Goal: Check status: Check status

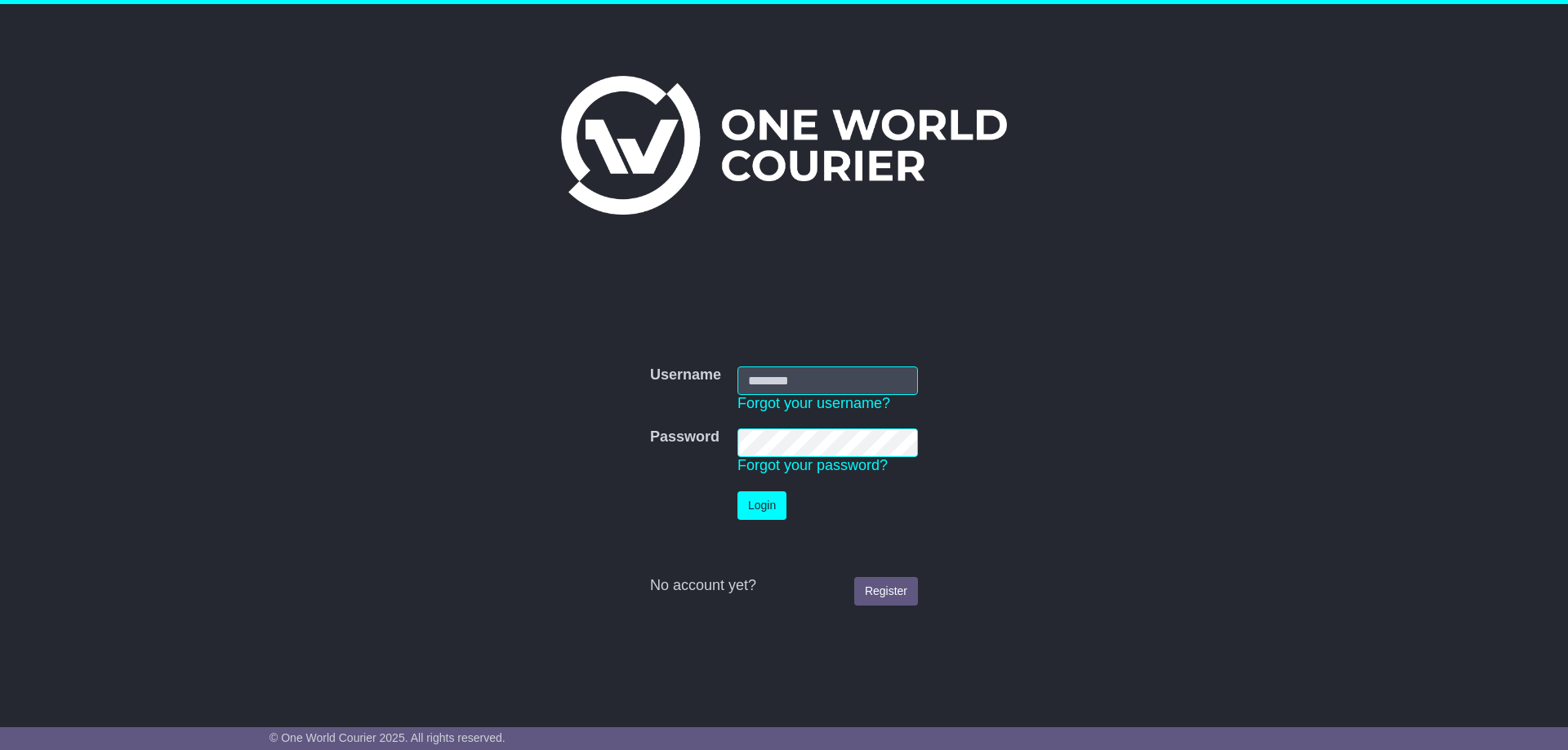
type input "**********"
click at [770, 507] on button "Login" at bounding box center [762, 505] width 49 height 28
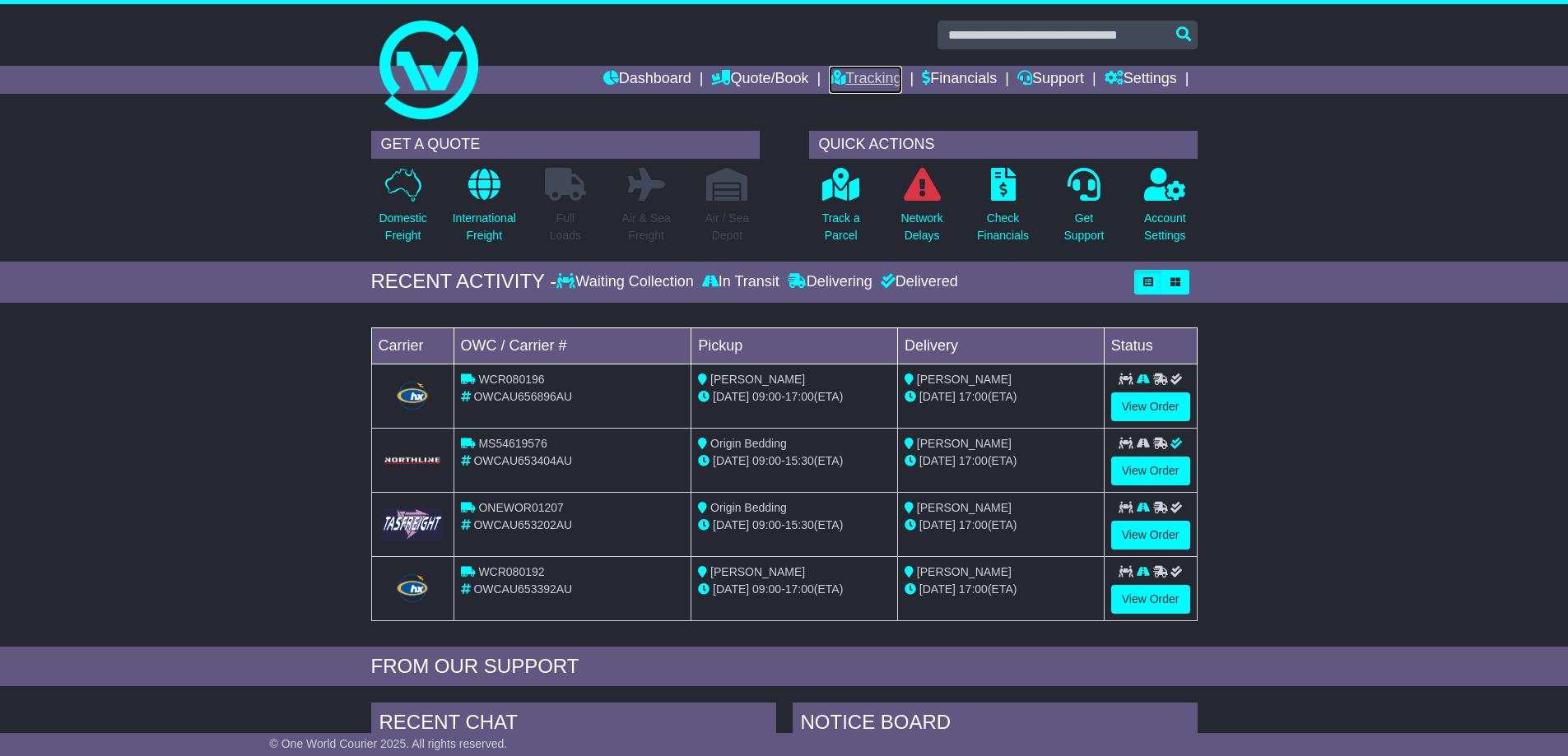
drag, startPoint x: 866, startPoint y: 74, endPoint x: 857, endPoint y: 74, distance: 9.0
click at [866, 74] on link "Tracking" at bounding box center [865, 79] width 73 height 28
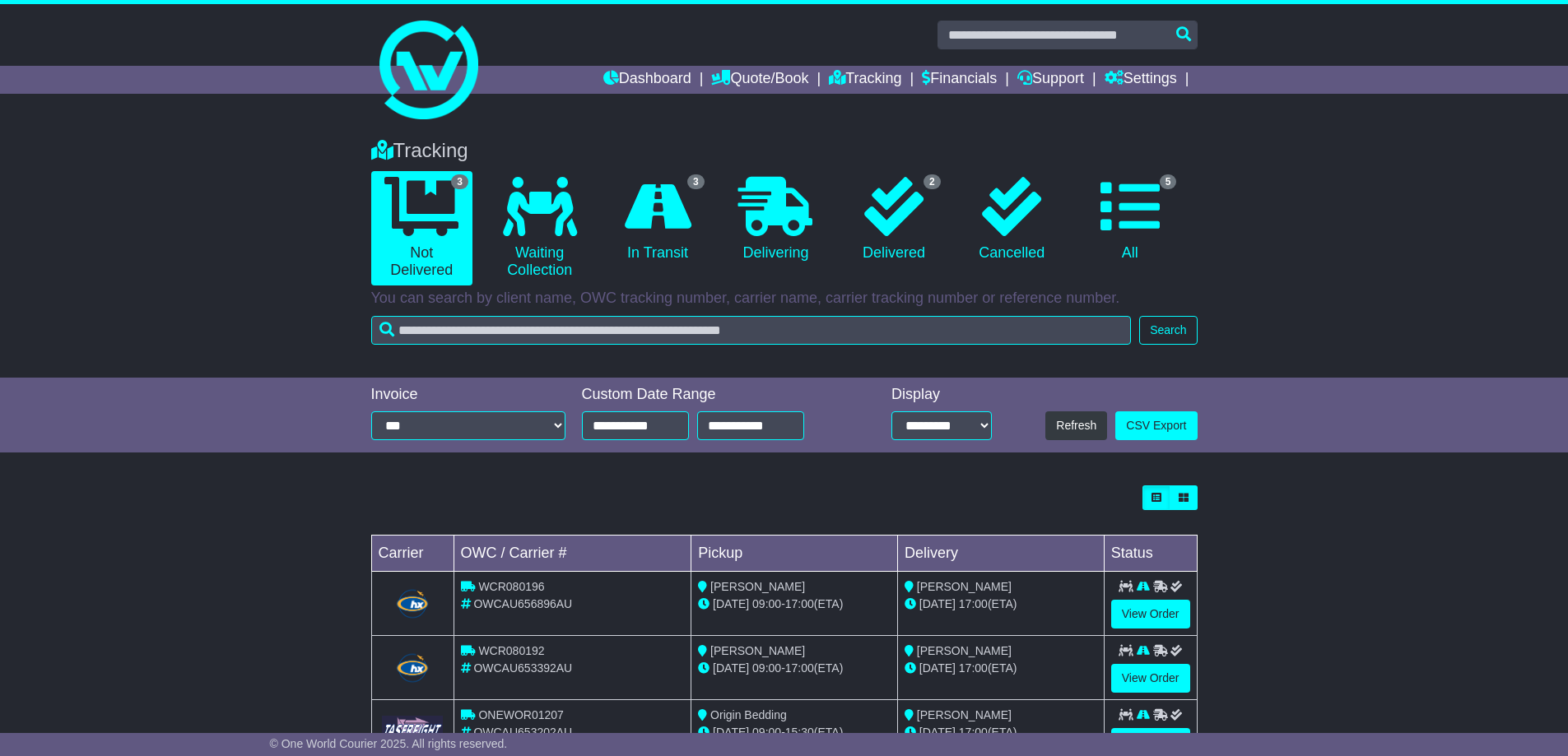
scroll to position [67, 0]
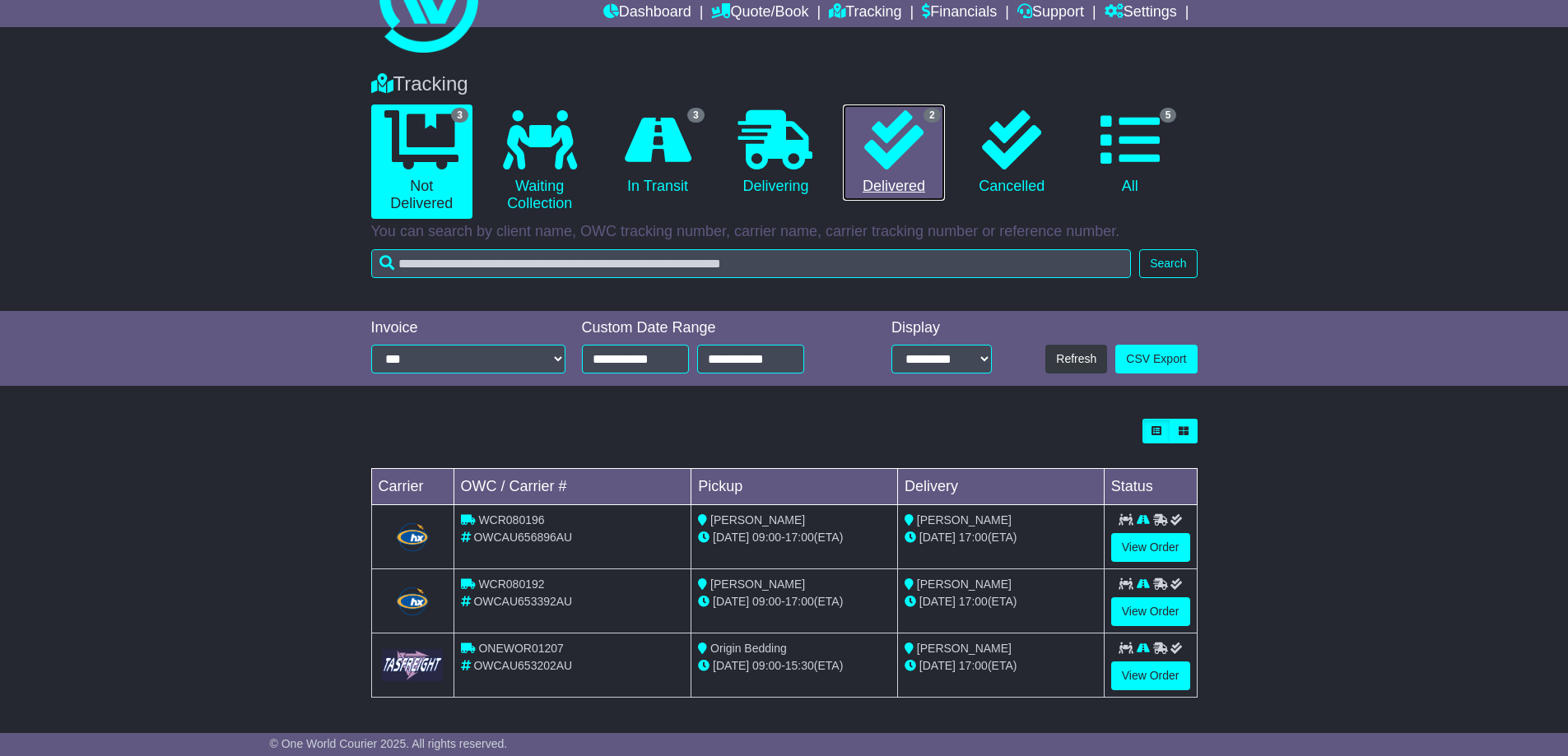
click at [865, 164] on icon at bounding box center [893, 139] width 59 height 59
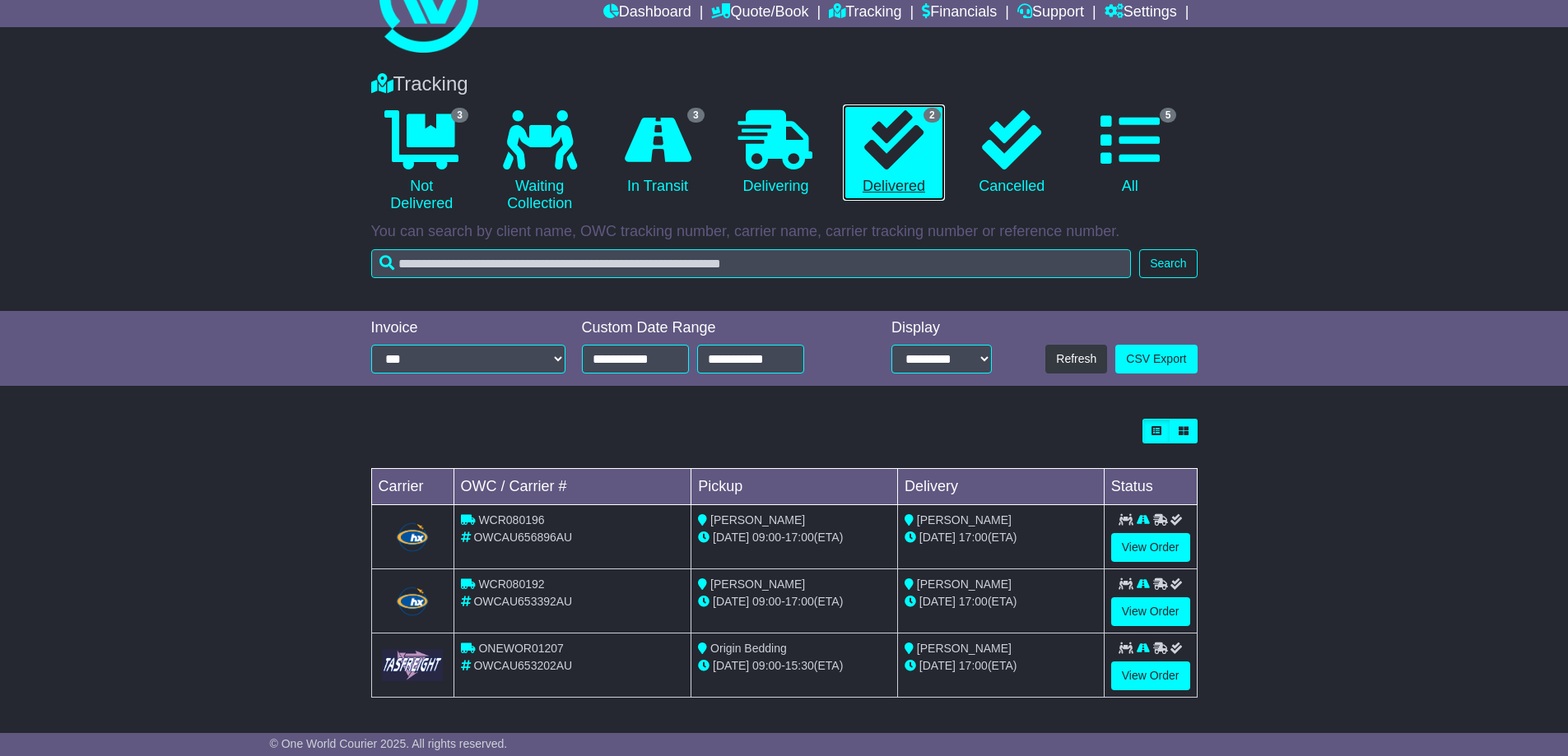
scroll to position [0, 0]
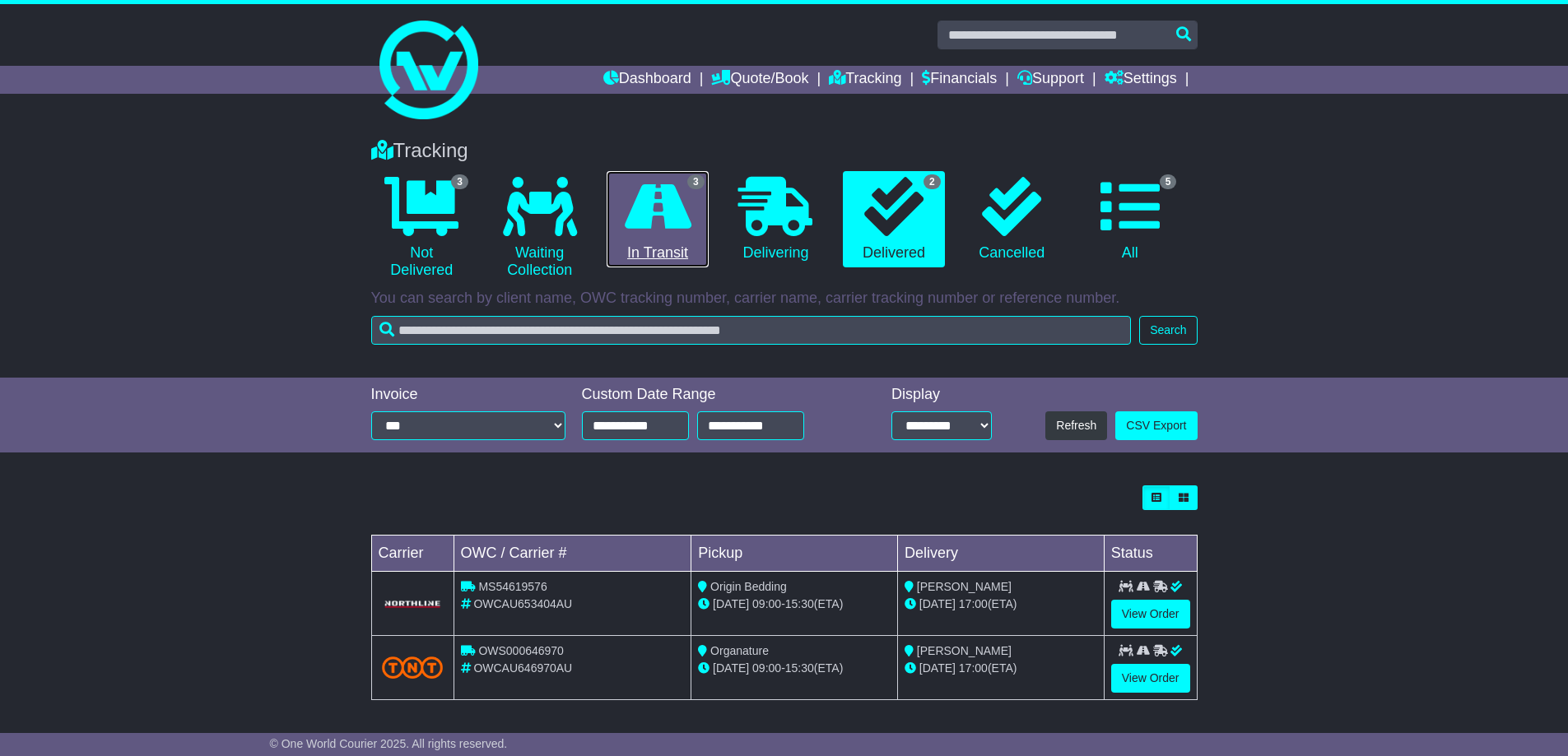
click at [659, 229] on icon at bounding box center [658, 206] width 67 height 59
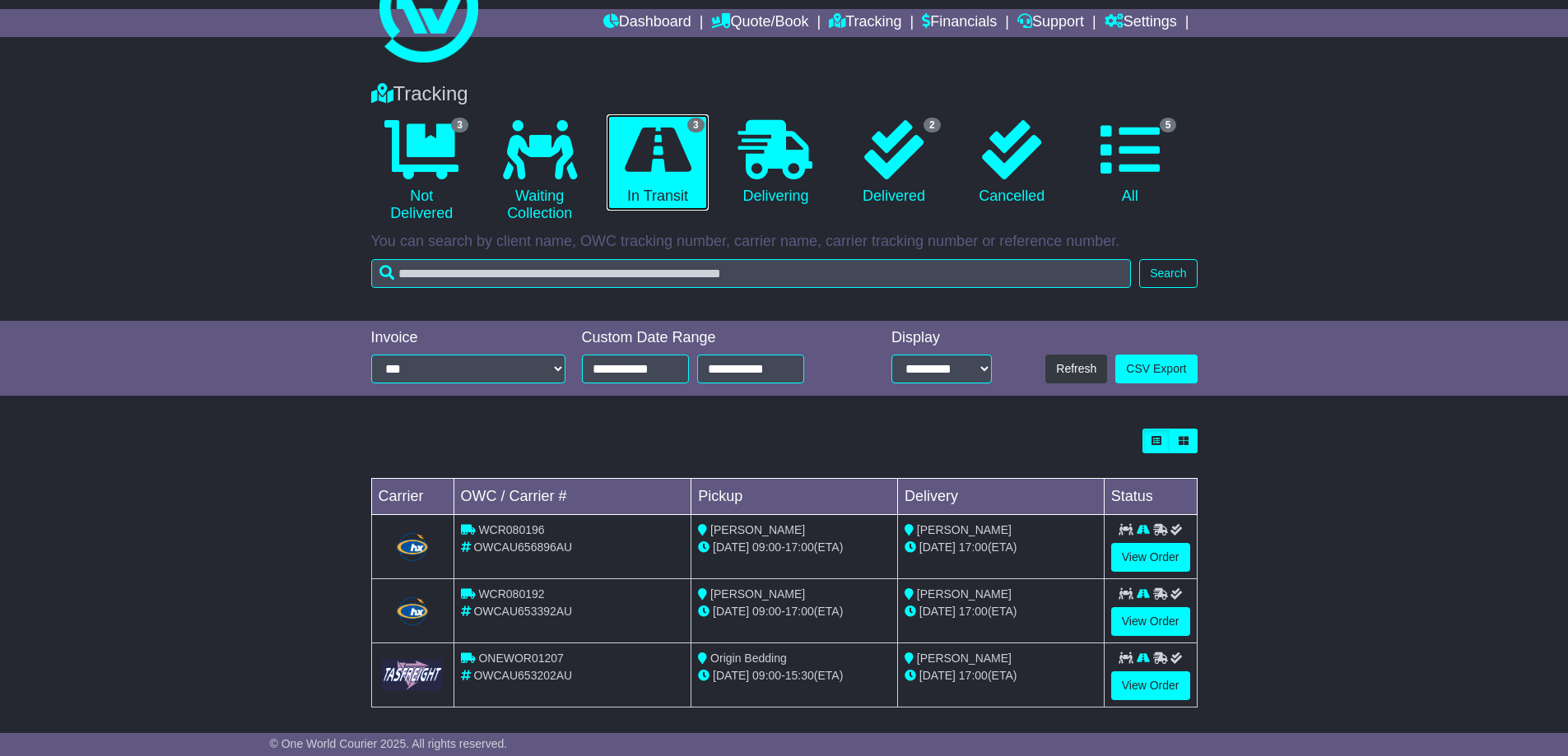
scroll to position [67, 0]
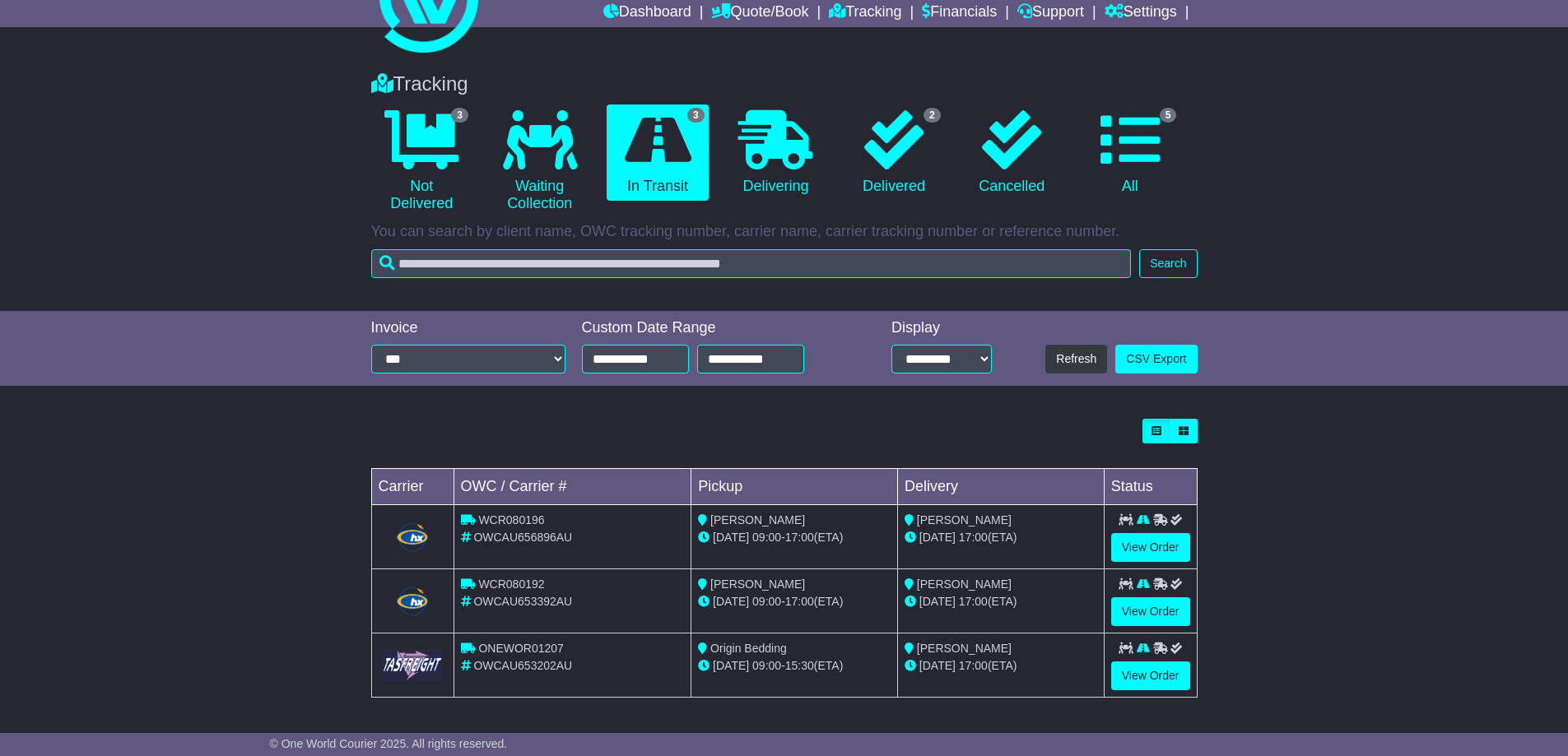
click at [250, 218] on div "Tracking 3 Not Delivered 0 Waiting Collection 3 In Transit 0 Delivering 2" at bounding box center [784, 183] width 1568 height 255
click at [407, 164] on icon at bounding box center [422, 139] width 75 height 59
